Goal: Task Accomplishment & Management: Use online tool/utility

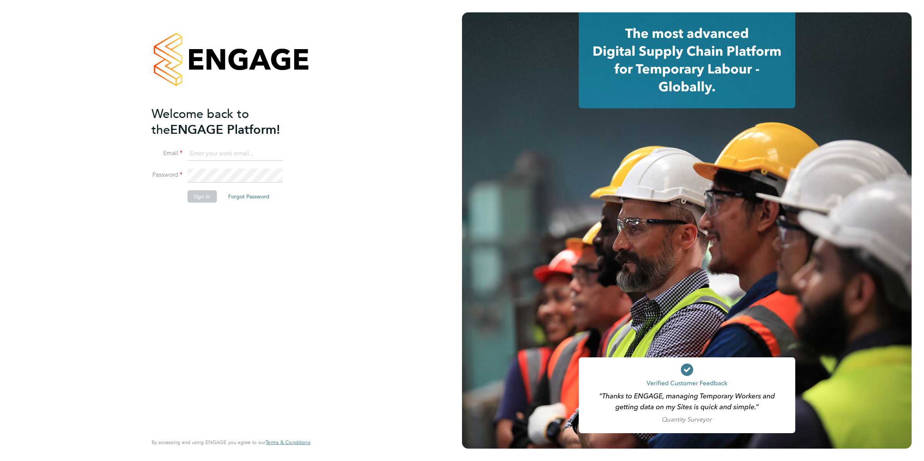
type input "codonovan@skilledcareers.co.uk"
click at [192, 200] on button "Sign In" at bounding box center [201, 196] width 29 height 12
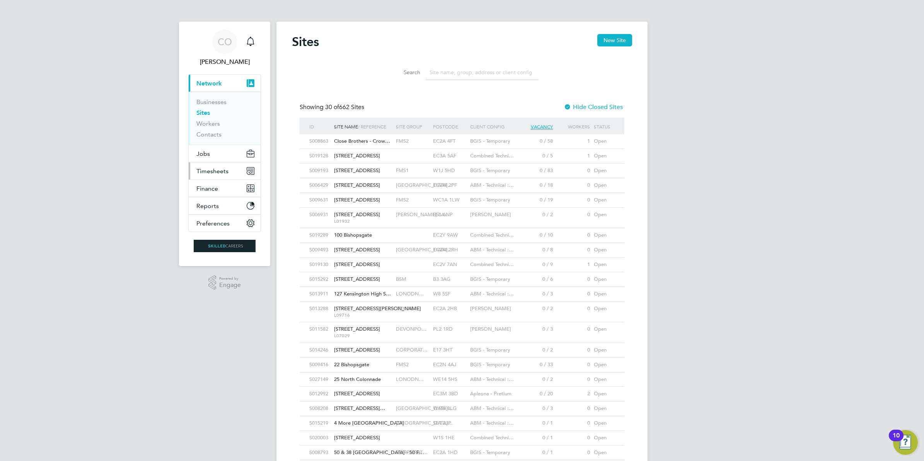
click at [217, 171] on span "Timesheets" at bounding box center [212, 170] width 32 height 7
click at [207, 156] on span "Jobs" at bounding box center [203, 153] width 14 height 7
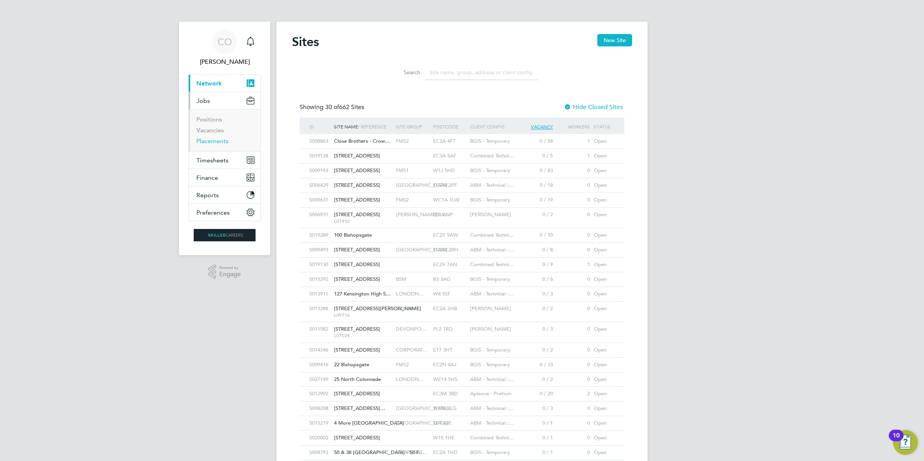
click at [217, 142] on link "Placements" at bounding box center [212, 140] width 32 height 7
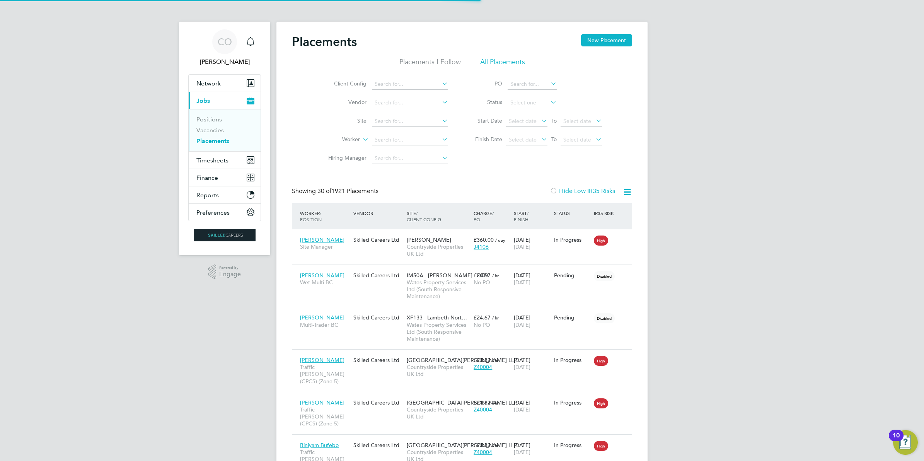
scroll to position [36, 67]
click at [388, 126] on li "Site" at bounding box center [384, 121] width 145 height 19
click at [391, 119] on input at bounding box center [410, 121] width 76 height 11
click at [414, 130] on li "Bexhill Phase 2" at bounding box center [425, 131] width 106 height 10
type input "Bexhill Phase 2"
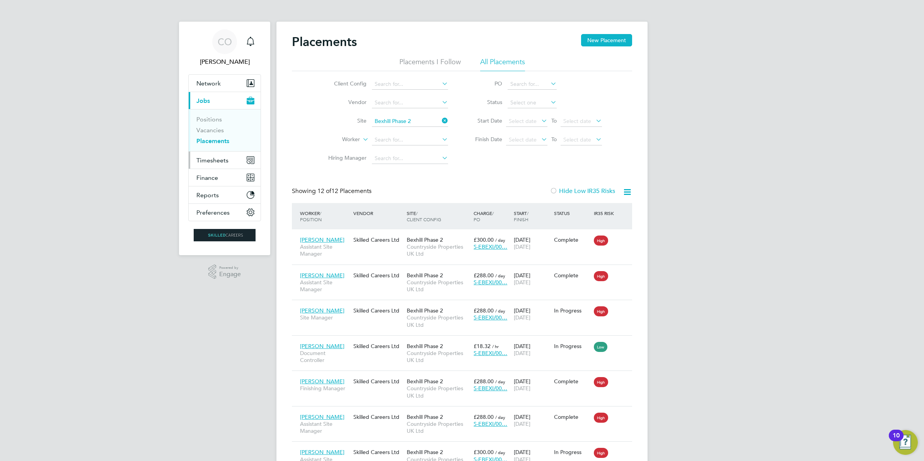
click at [206, 159] on span "Timesheets" at bounding box center [212, 160] width 32 height 7
click at [219, 155] on button "Timesheets" at bounding box center [225, 160] width 72 height 17
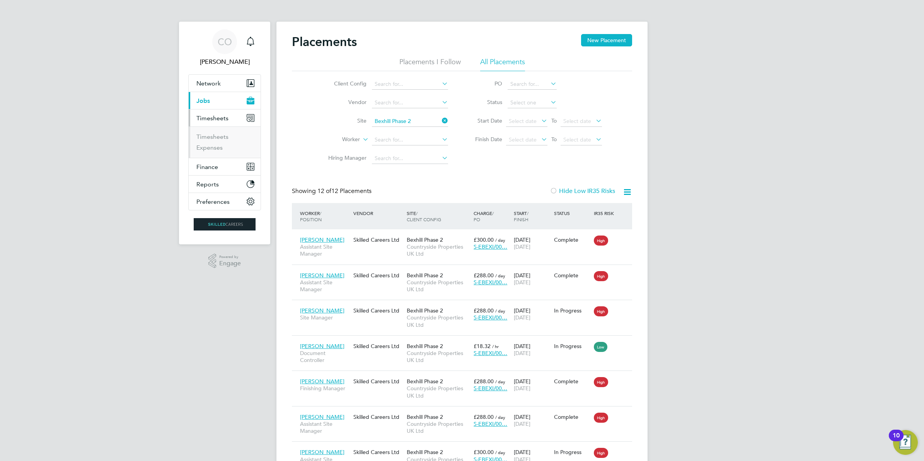
click at [219, 132] on ul "Timesheets Expenses" at bounding box center [225, 141] width 72 height 31
click at [221, 136] on link "Timesheets" at bounding box center [212, 136] width 32 height 7
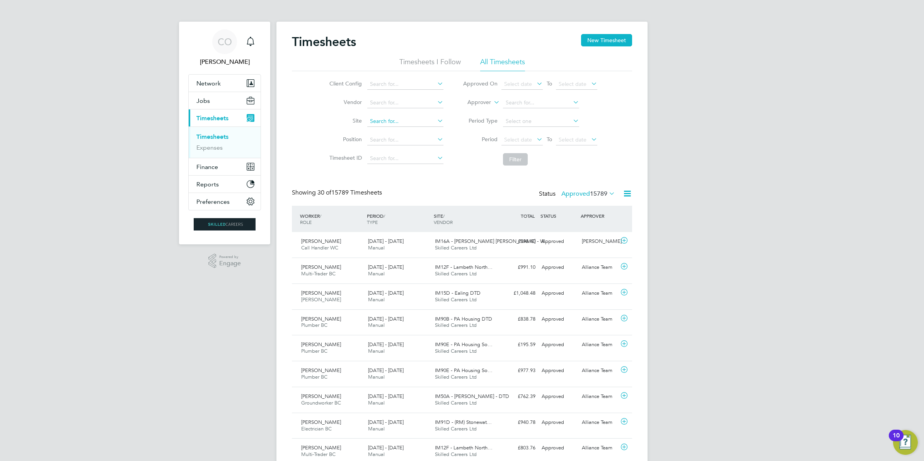
click at [386, 124] on input at bounding box center [405, 121] width 76 height 11
type input "Bexhill Phase 2"
click at [512, 163] on button "Filter" at bounding box center [515, 159] width 25 height 12
click at [436, 118] on icon at bounding box center [436, 120] width 0 height 11
click at [423, 120] on input at bounding box center [405, 121] width 76 height 11
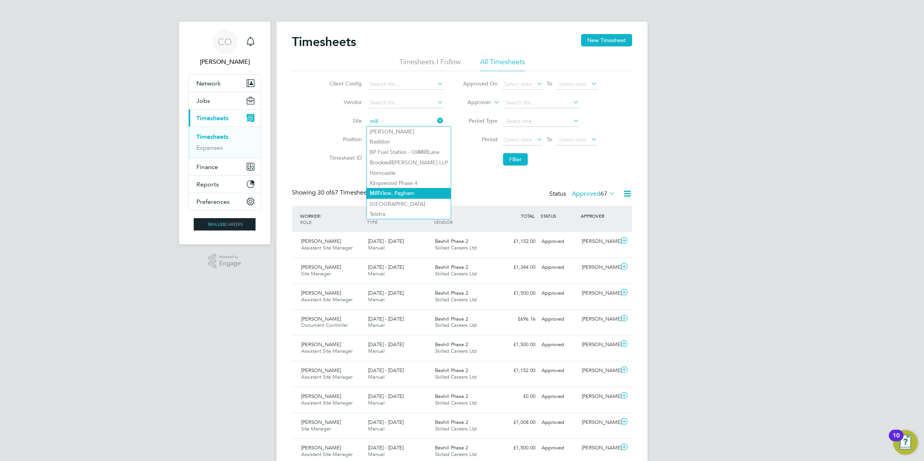
type input "Mill View, Pagham"
click at [514, 165] on button "Filter" at bounding box center [515, 159] width 25 height 12
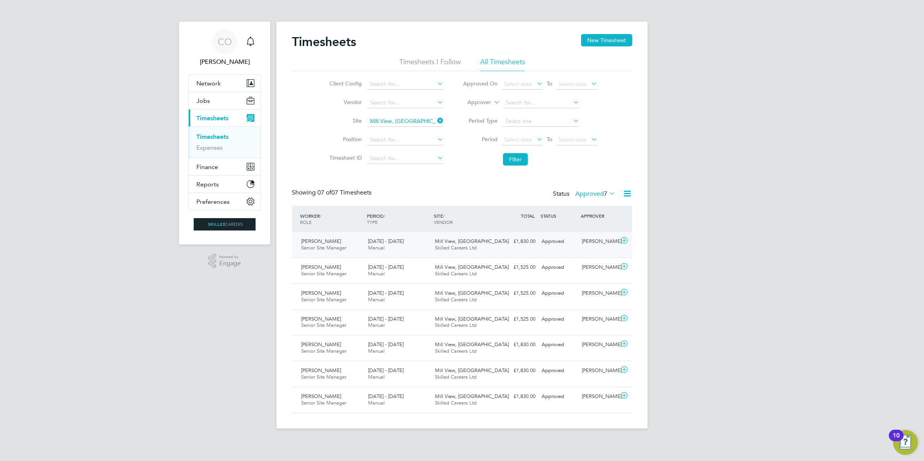
click at [623, 242] on icon at bounding box center [625, 240] width 10 height 6
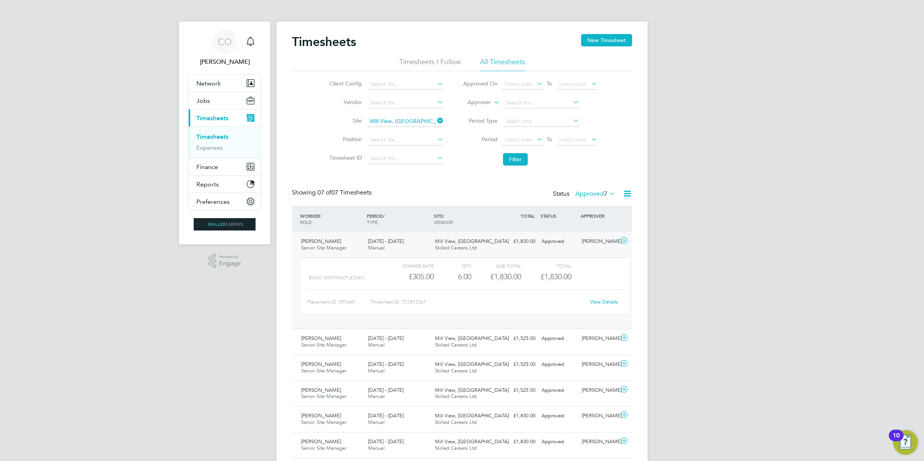
click at [614, 302] on link "View Details" at bounding box center [604, 302] width 28 height 7
click at [436, 116] on icon at bounding box center [436, 120] width 0 height 11
click at [418, 118] on input at bounding box center [405, 121] width 76 height 11
click at [420, 130] on li "Summerhill Gardens, Polegate" at bounding box center [410, 131] width 87 height 10
type input "Summerhill Gardens, Polegate"
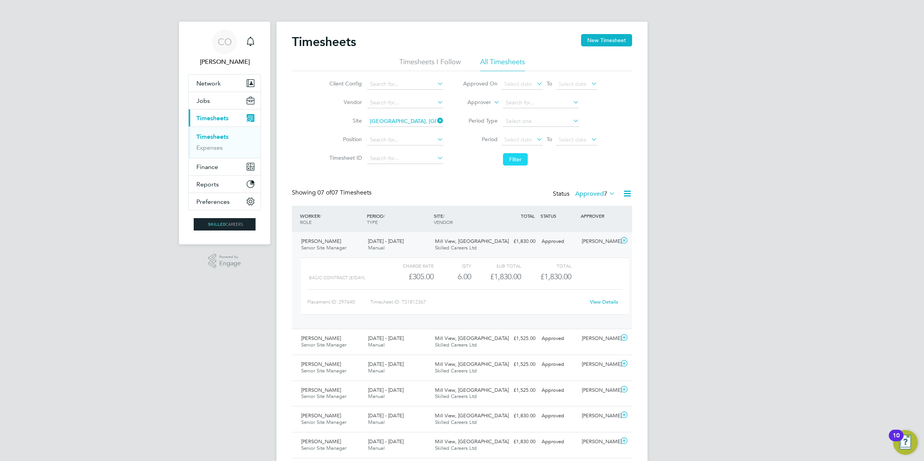
click at [517, 161] on button "Filter" at bounding box center [515, 159] width 25 height 12
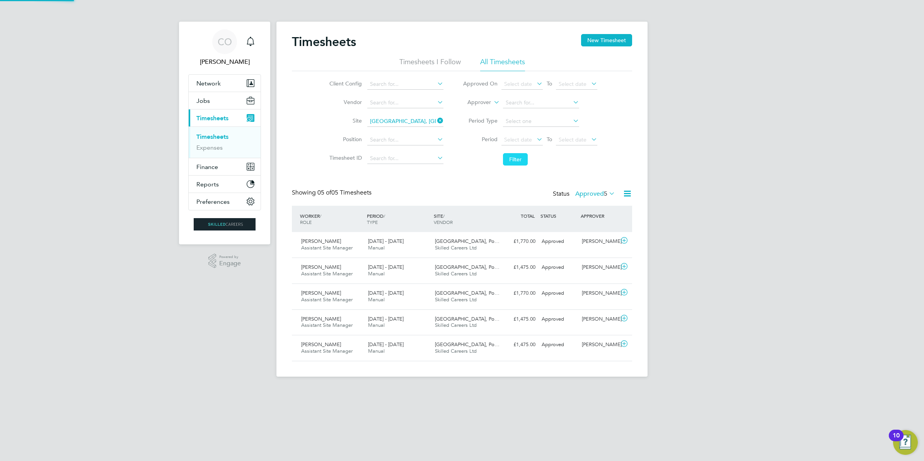
scroll to position [19, 67]
click at [608, 193] on icon at bounding box center [608, 193] width 0 height 11
click at [606, 227] on li "Submitted" at bounding box center [594, 229] width 36 height 11
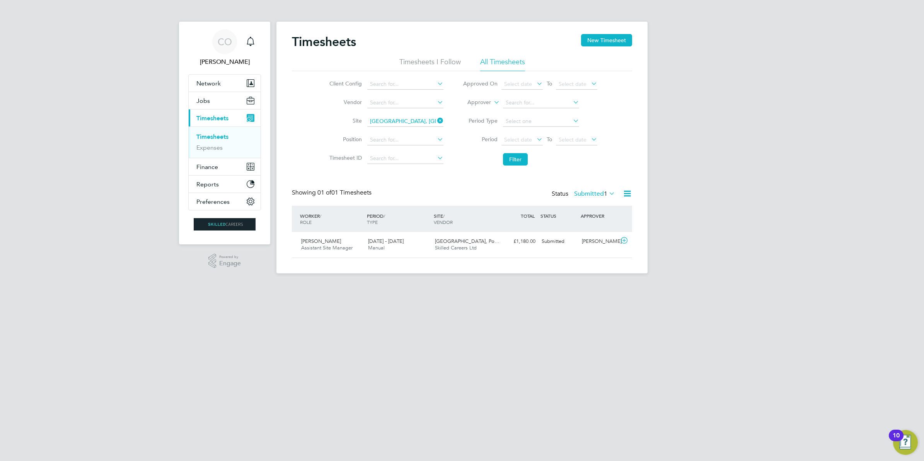
click at [436, 121] on icon at bounding box center [436, 120] width 0 height 11
click at [430, 121] on input at bounding box center [405, 121] width 76 height 11
click at [422, 130] on li "Bexh ill Phase 2" at bounding box center [420, 131] width 106 height 10
type input "Bexhill Phase 2"
click at [589, 194] on label "Submitted 1" at bounding box center [594, 194] width 41 height 8
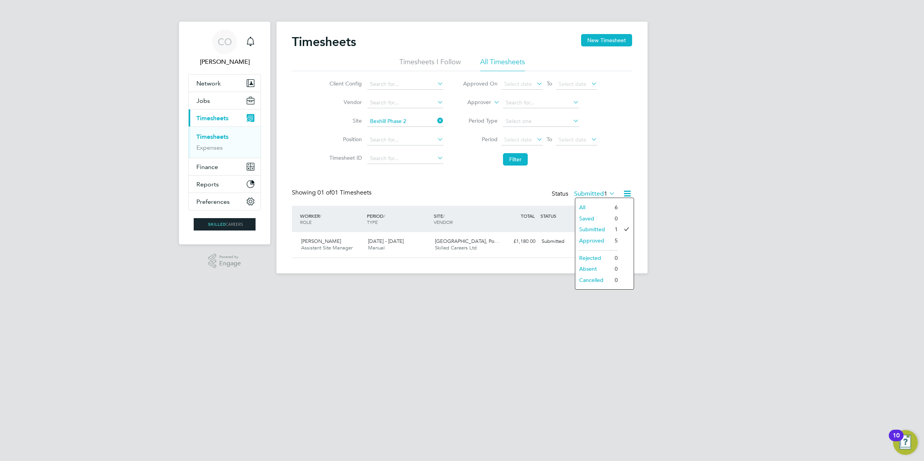
click at [592, 240] on li "Approved" at bounding box center [593, 240] width 36 height 11
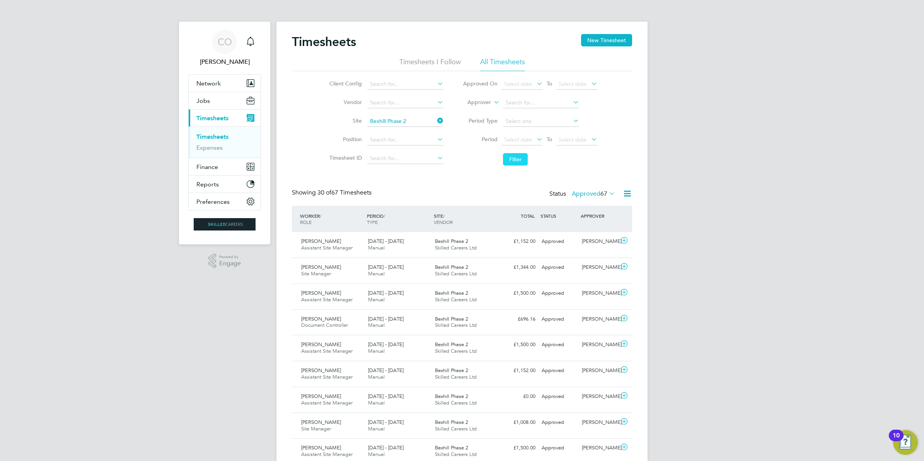
click at [517, 161] on button "Filter" at bounding box center [515, 159] width 25 height 12
click at [621, 343] on icon at bounding box center [625, 344] width 10 height 6
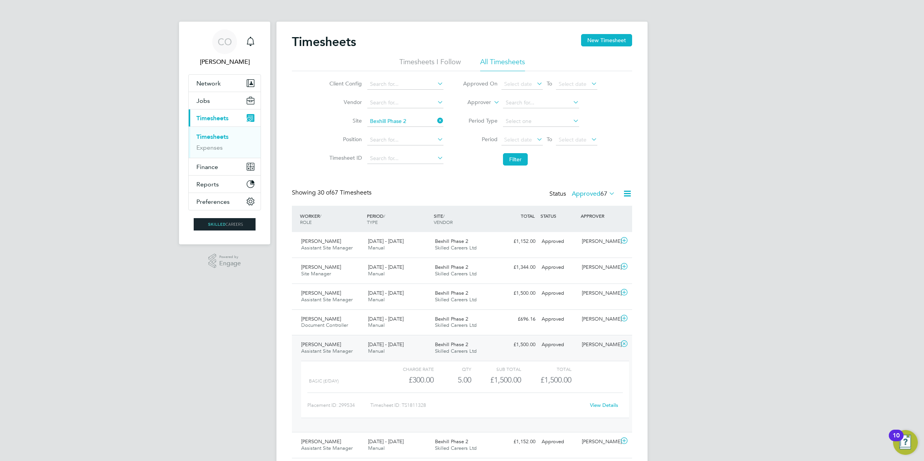
click at [611, 402] on div "View Details" at bounding box center [604, 405] width 38 height 12
click at [611, 406] on link "View Details" at bounding box center [604, 405] width 28 height 7
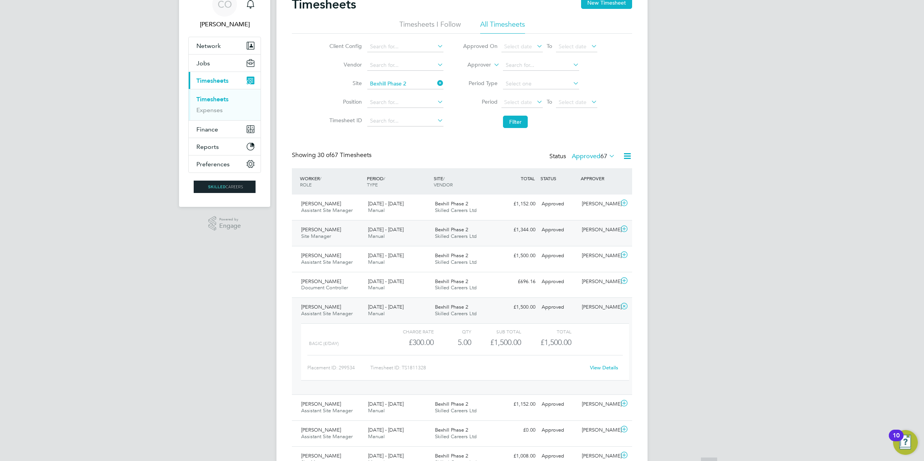
scroll to position [97, 0]
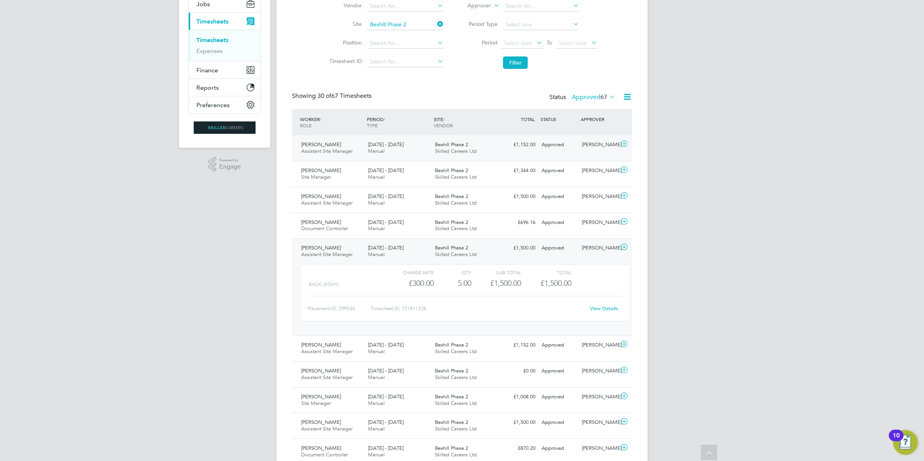
click at [625, 141] on icon at bounding box center [625, 144] width 10 height 6
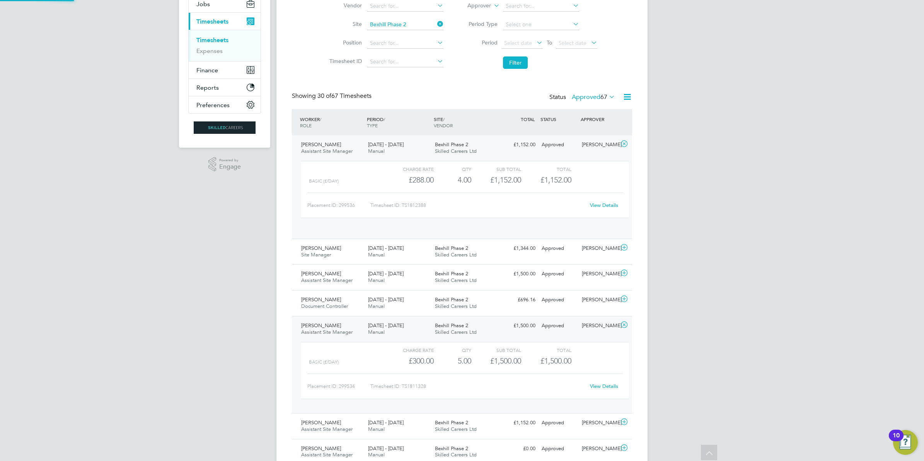
scroll to position [13, 75]
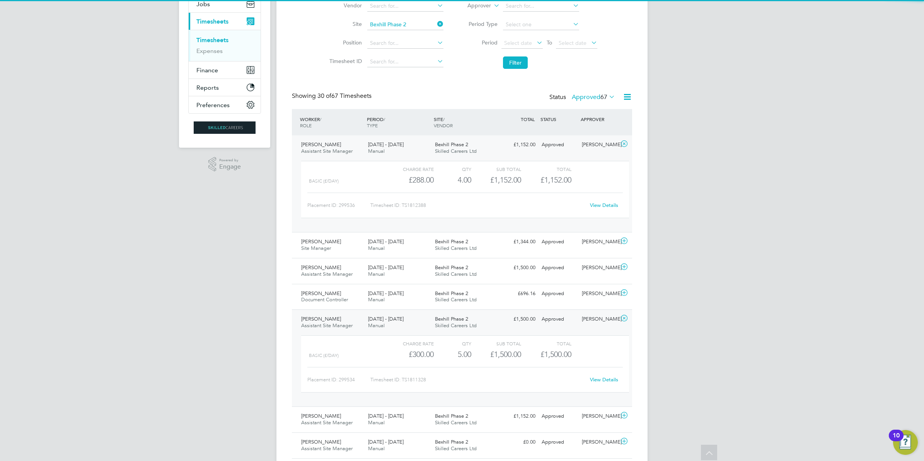
click at [599, 204] on link "View Details" at bounding box center [604, 205] width 28 height 7
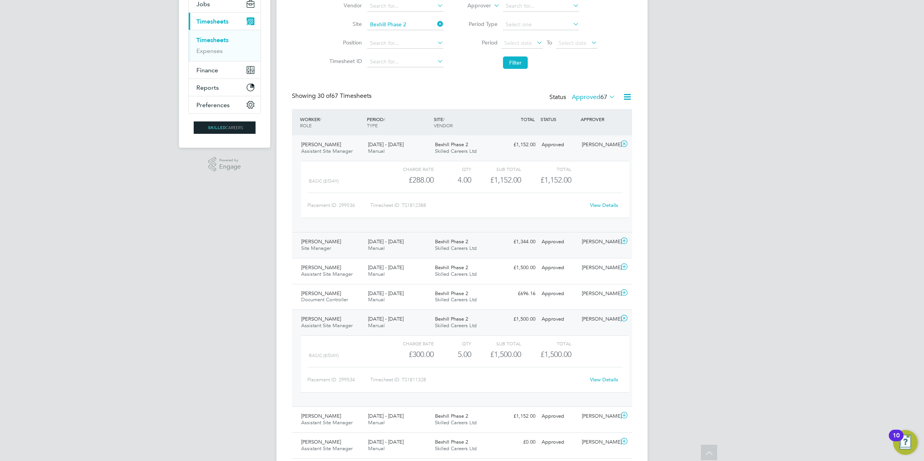
click at [623, 243] on icon at bounding box center [625, 241] width 10 height 6
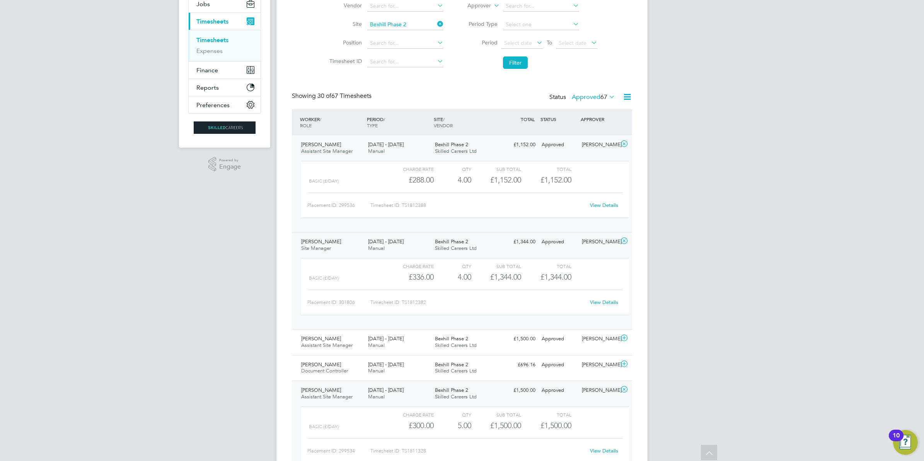
click at [600, 303] on link "View Details" at bounding box center [604, 302] width 28 height 7
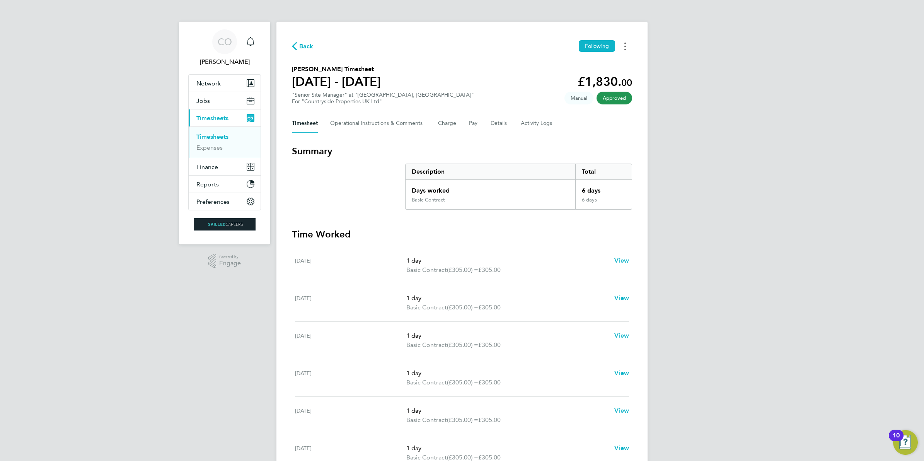
click at [625, 49] on icon "Timesheets Menu" at bounding box center [626, 47] width 2 height 8
click at [604, 63] on link "Download timesheet" at bounding box center [586, 63] width 93 height 15
click at [626, 45] on icon "Timesheets Menu" at bounding box center [626, 47] width 2 height 8
click at [596, 70] on link "Download timesheet" at bounding box center [586, 63] width 93 height 15
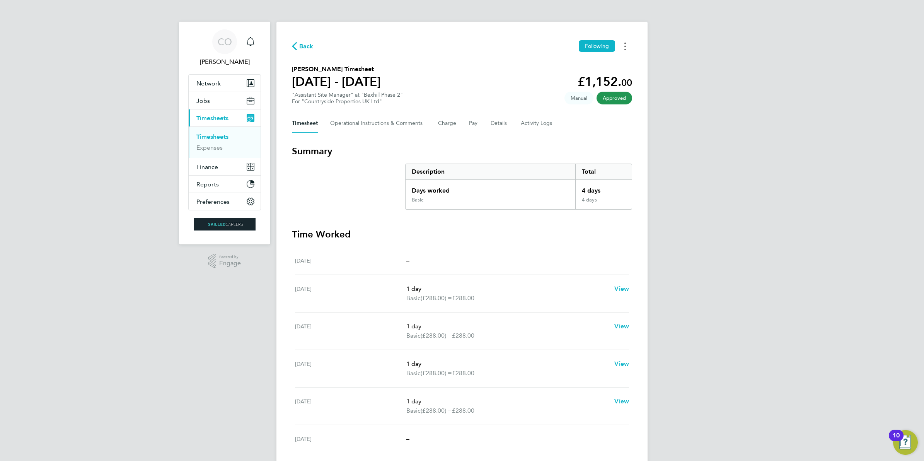
click at [626, 46] on button "Timesheets Menu" at bounding box center [625, 46] width 14 height 12
click at [599, 66] on link "Download timesheet" at bounding box center [586, 63] width 93 height 15
click at [628, 47] on button "Timesheets Menu" at bounding box center [625, 46] width 14 height 12
click at [597, 58] on link "Download timesheet" at bounding box center [586, 63] width 93 height 15
